Goal: Navigation & Orientation: Find specific page/section

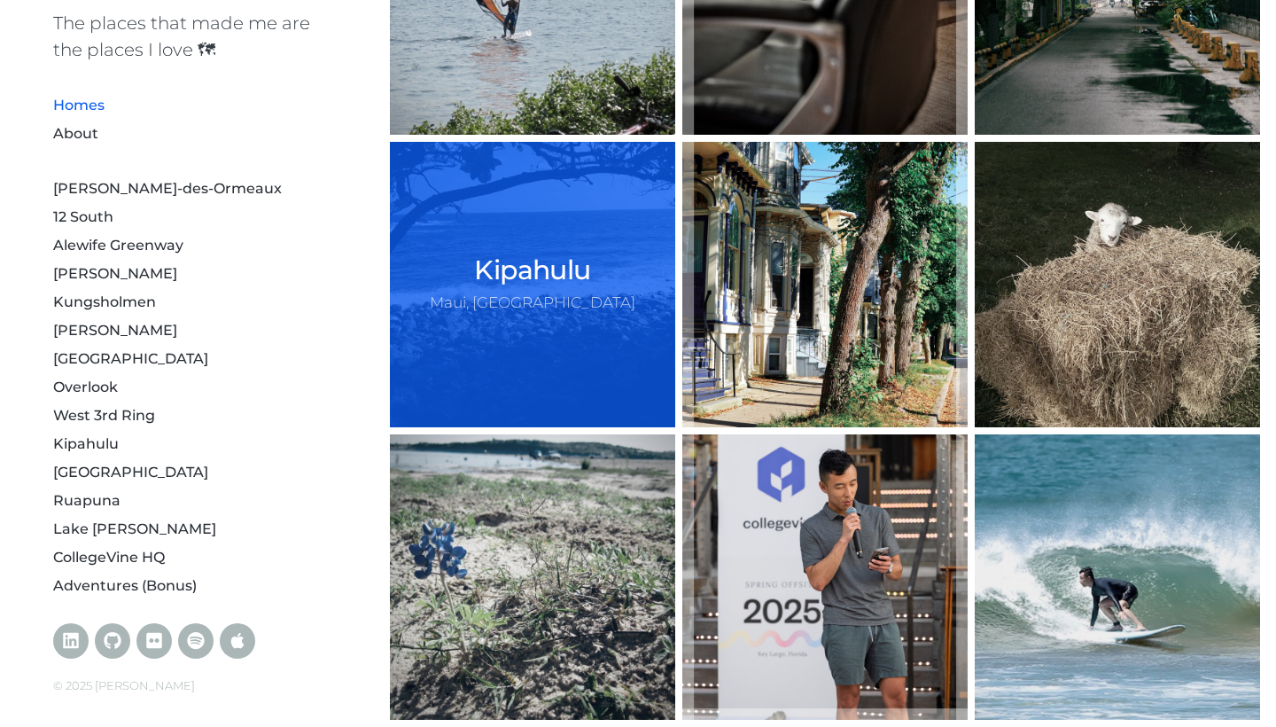
scroll to position [743, 0]
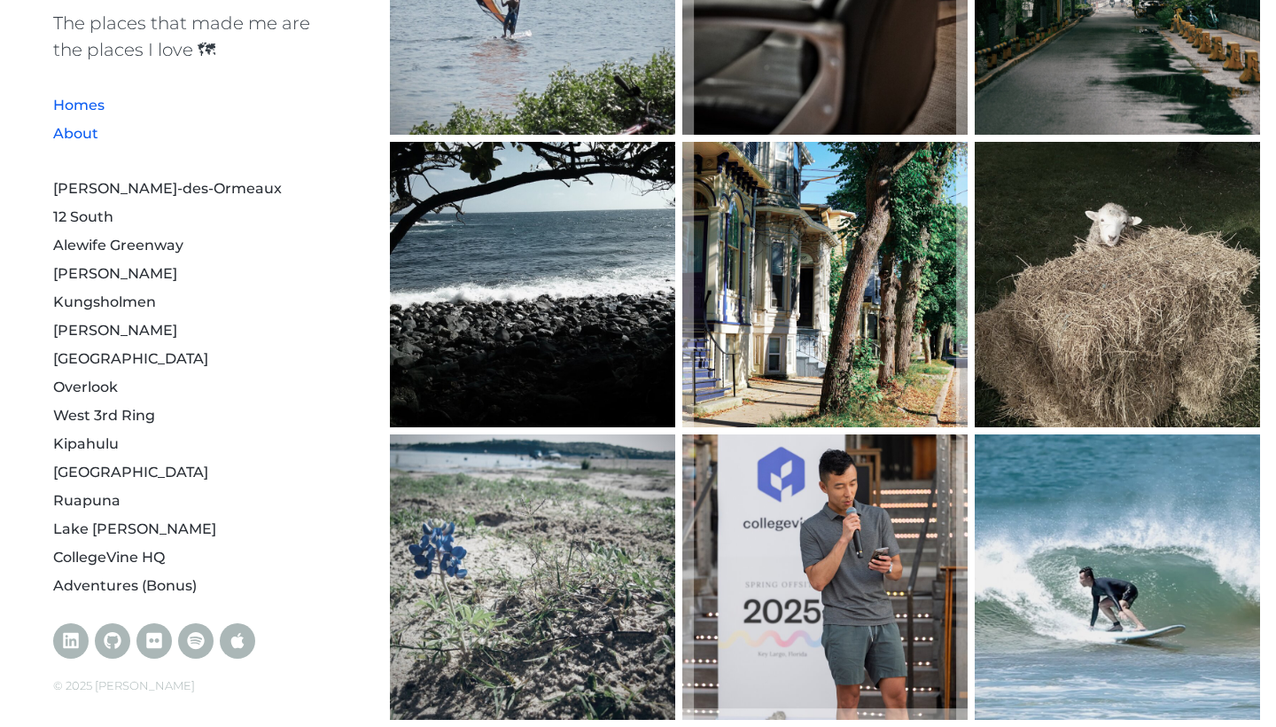
click at [89, 129] on link "About" at bounding box center [75, 133] width 45 height 17
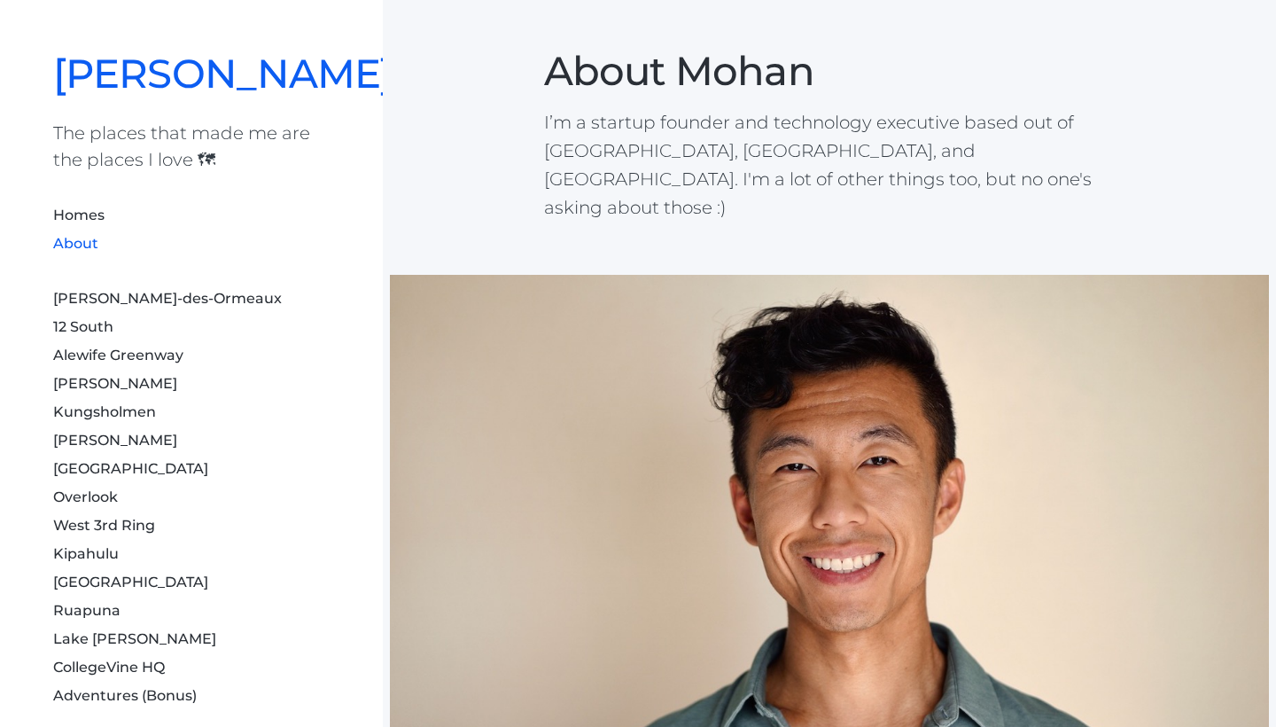
click at [89, 78] on link "[PERSON_NAME]" at bounding box center [222, 73] width 339 height 49
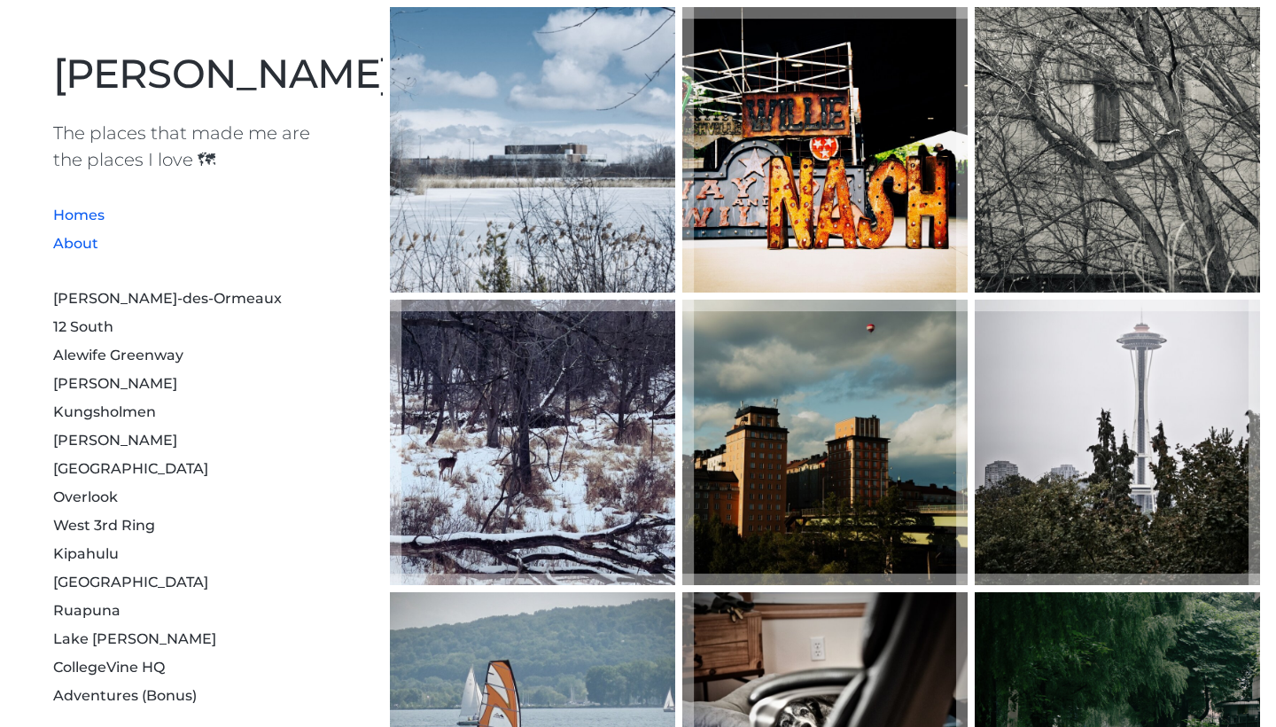
click at [80, 241] on link "About" at bounding box center [75, 243] width 45 height 17
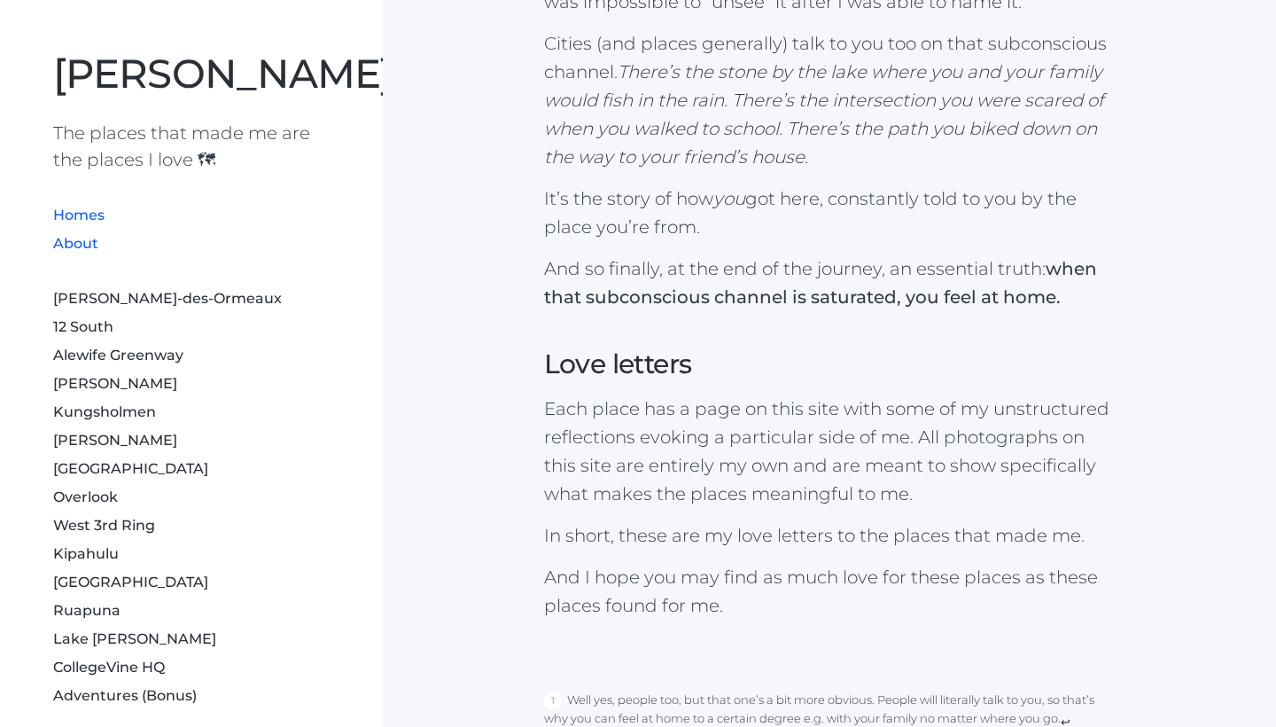
click at [81, 213] on link "Homes" at bounding box center [78, 215] width 51 height 17
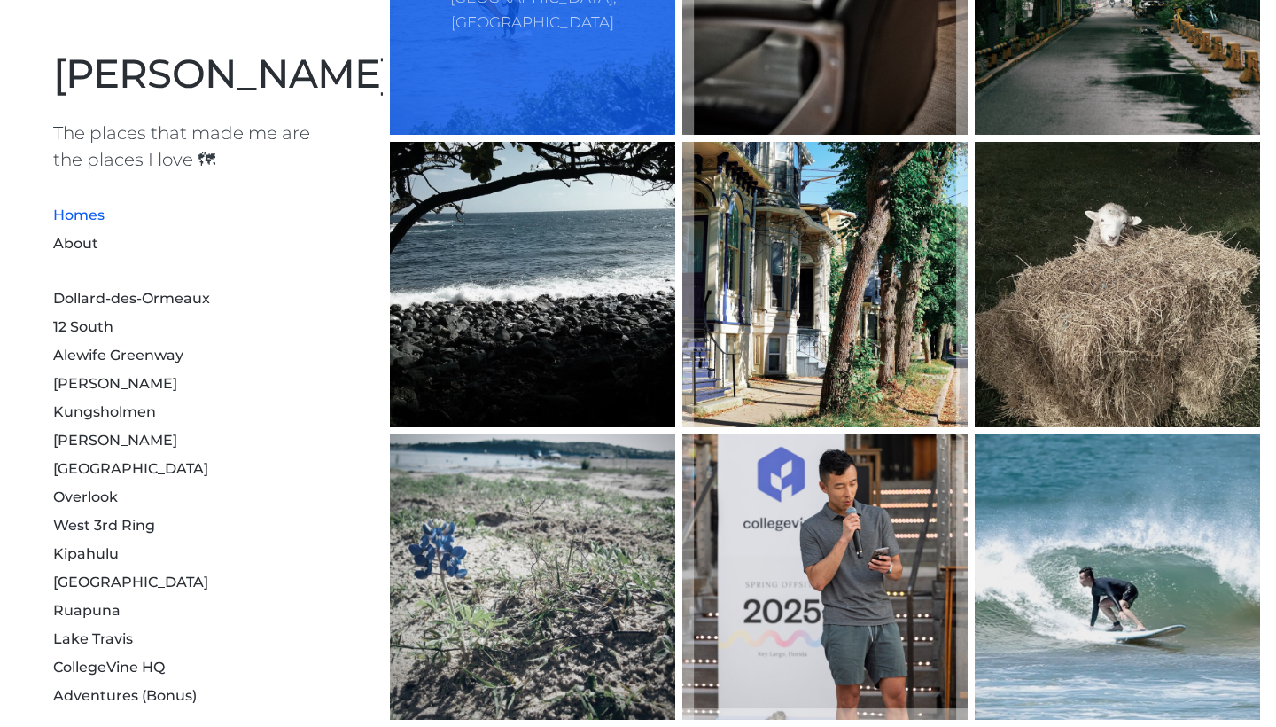
scroll to position [743, 0]
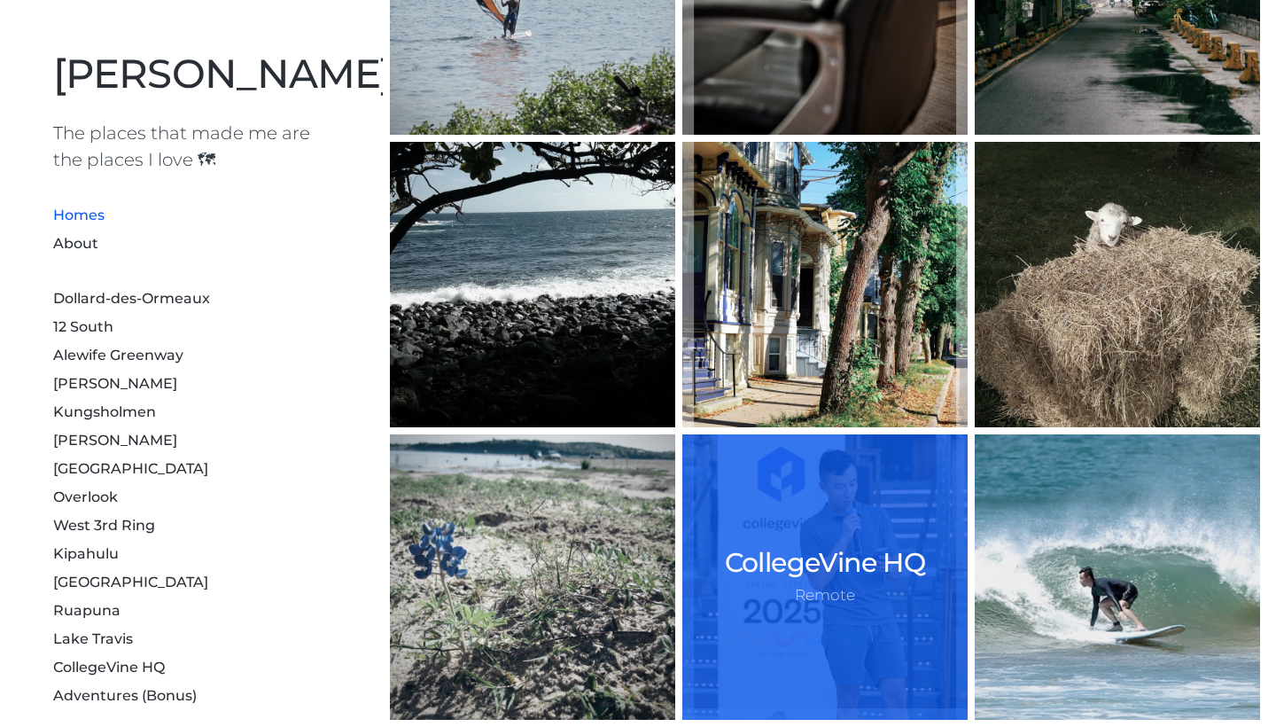
click at [860, 565] on h2 "CollegeVine HQ" at bounding box center [825, 563] width 201 height 32
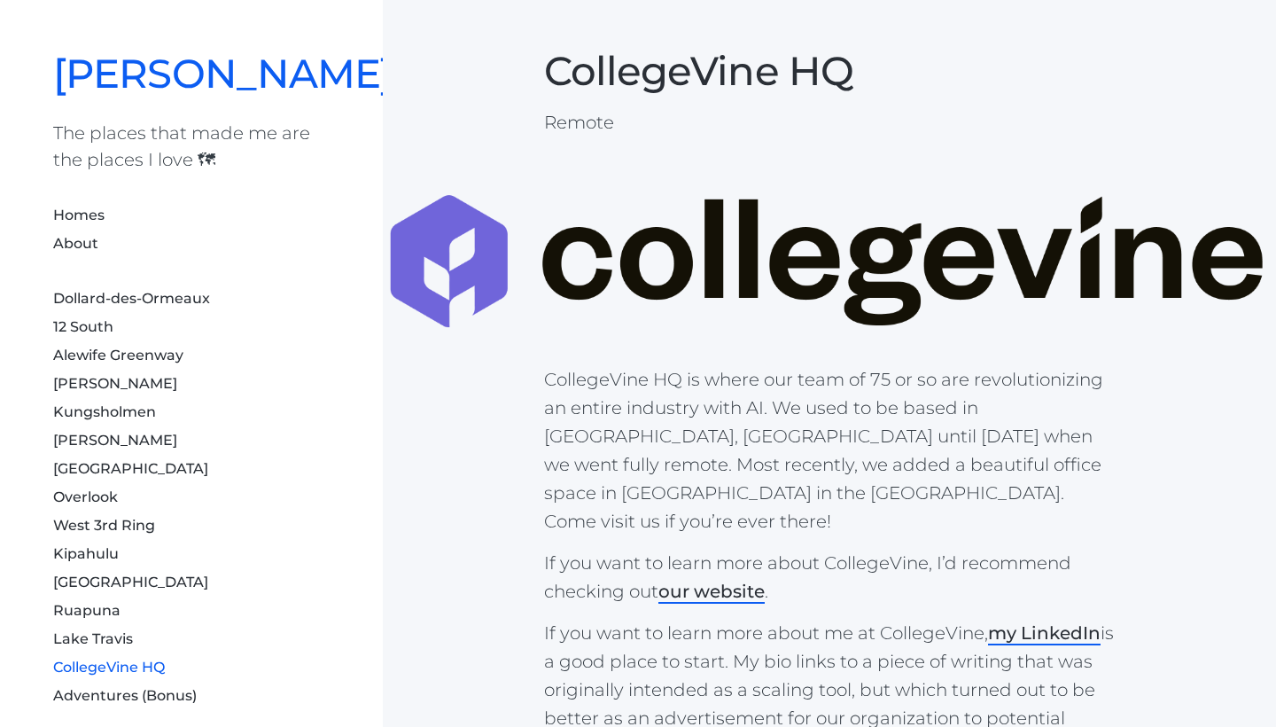
drag, startPoint x: 357, startPoint y: 71, endPoint x: 64, endPoint y: 60, distance: 293.6
click at [64, 60] on div "Mohan Zhang The places that made me are the places I love 🗺 Homes About Dollard…" at bounding box center [191, 418] width 383 height 837
copy link "[PERSON_NAME]"
